Goal: Transaction & Acquisition: Purchase product/service

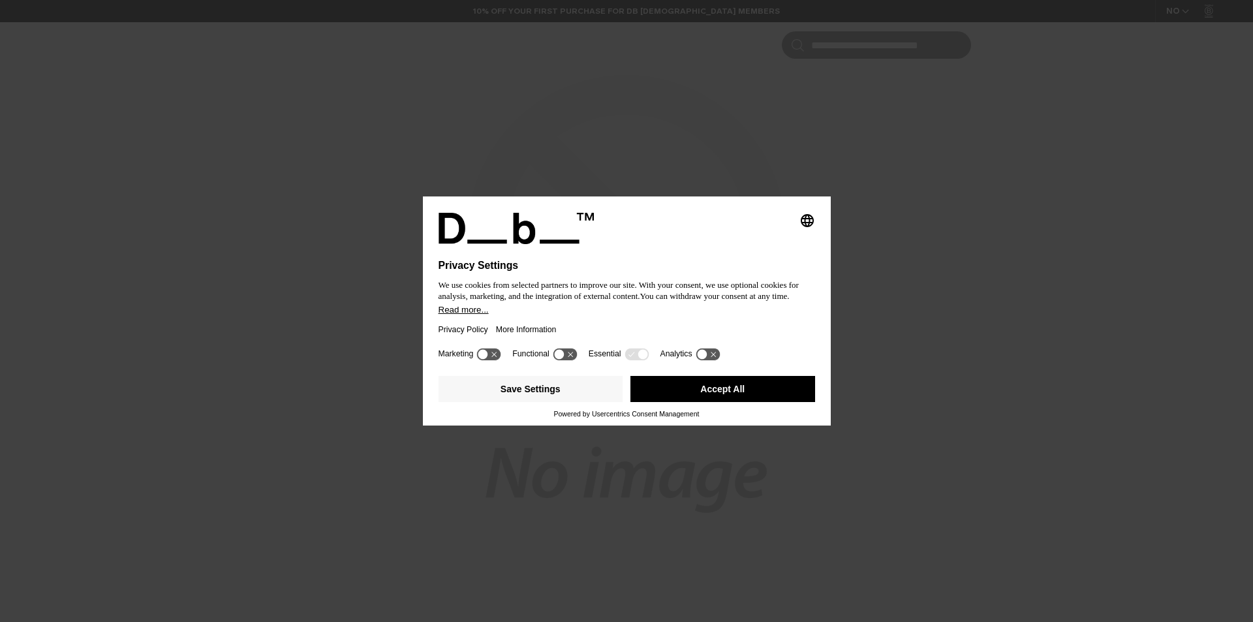
click at [712, 395] on button "Accept All" at bounding box center [722, 389] width 185 height 26
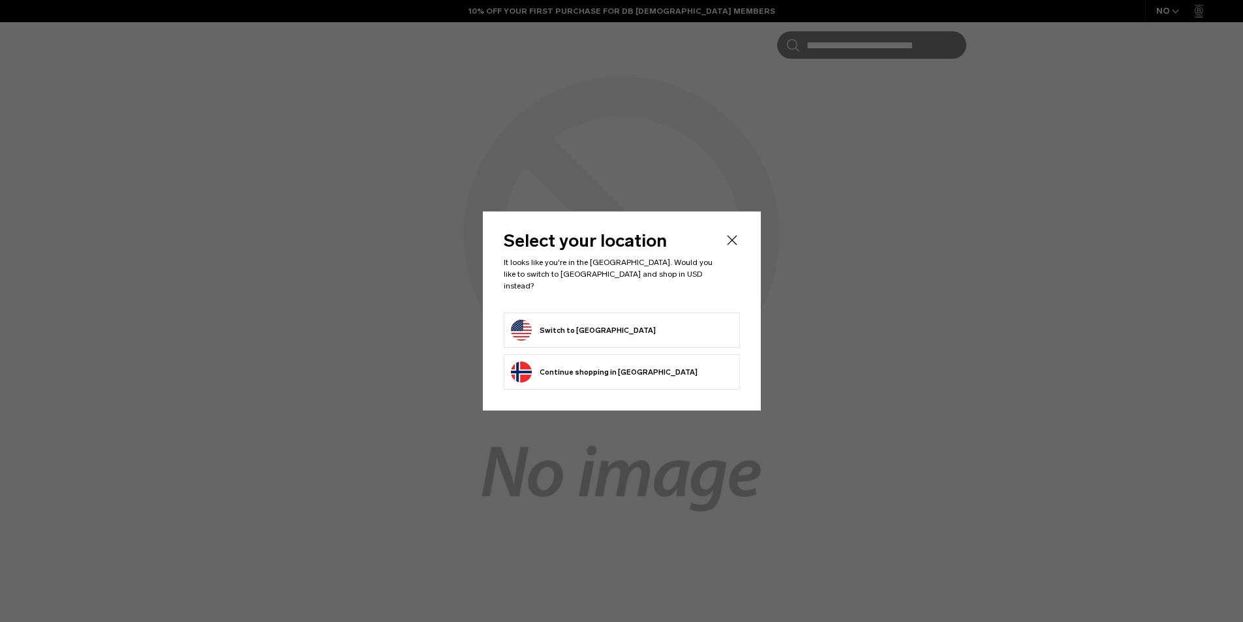
click at [611, 325] on button "Switch to United States" at bounding box center [583, 330] width 145 height 21
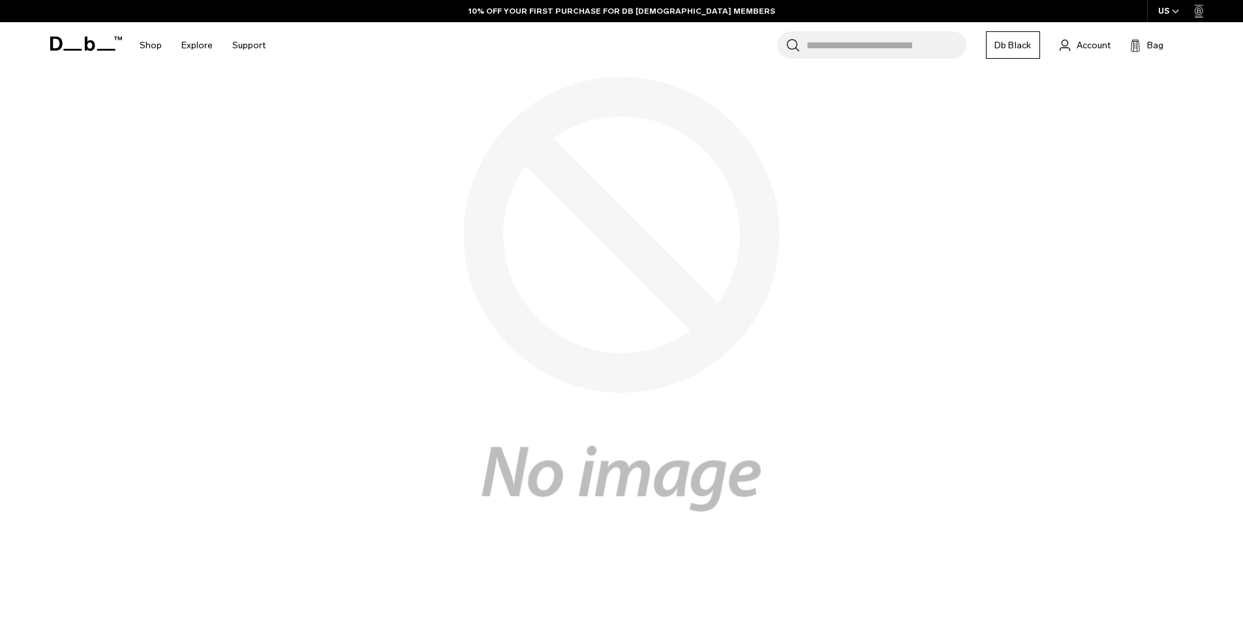
click at [865, 53] on input "Search for Bags, Luggage..." at bounding box center [886, 44] width 160 height 27
